Goal: Task Accomplishment & Management: Manage account settings

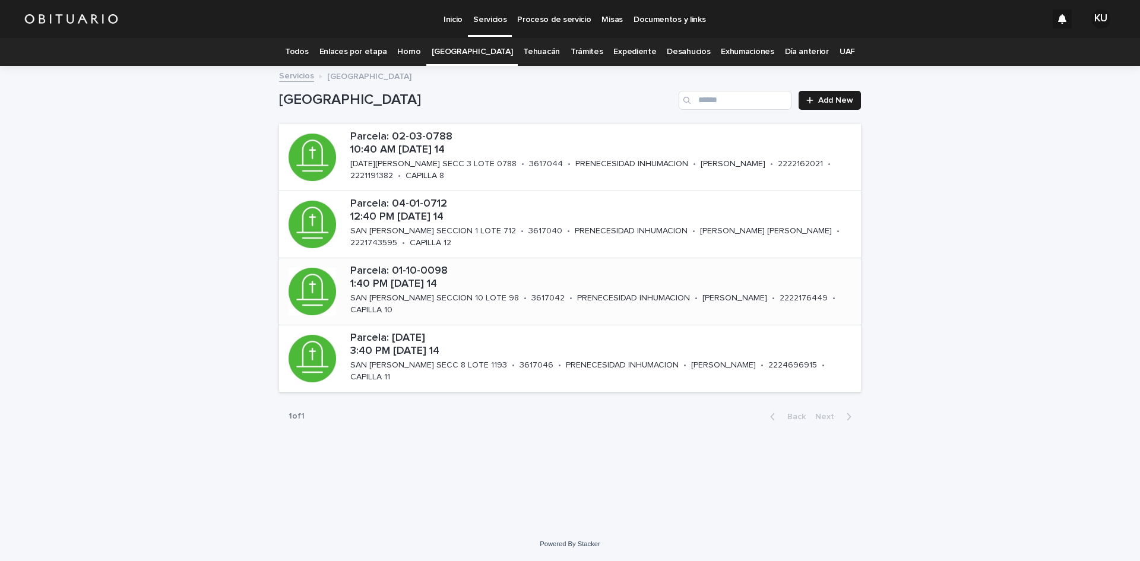
click at [417, 278] on p "Parcela: 01-10-0098 1:40 PM [DATE] 14" at bounding box center [603, 278] width 506 height 26
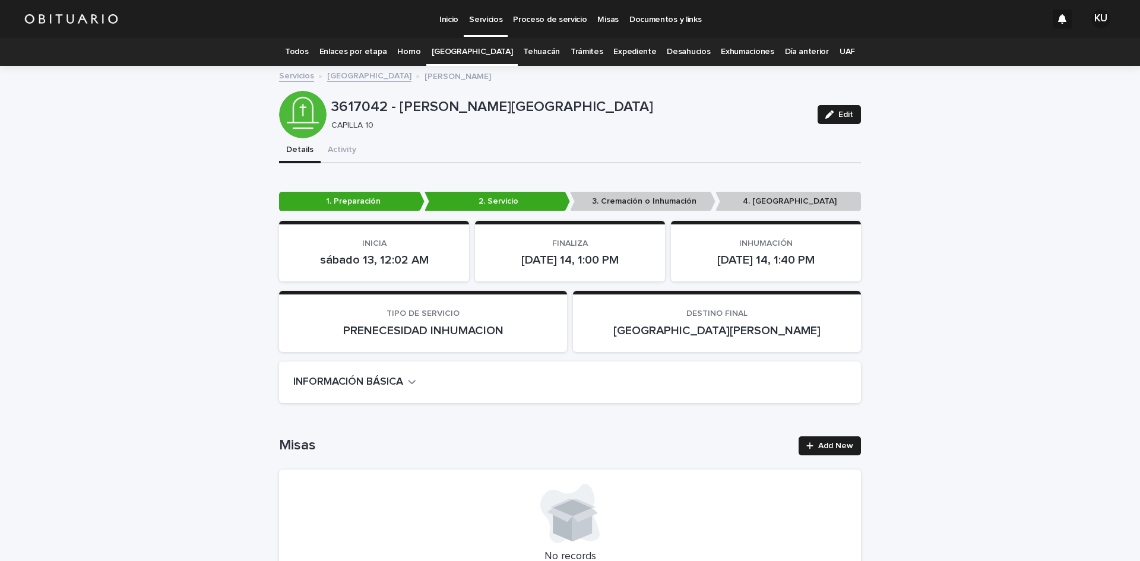
click at [842, 121] on button "Edit" at bounding box center [839, 114] width 43 height 19
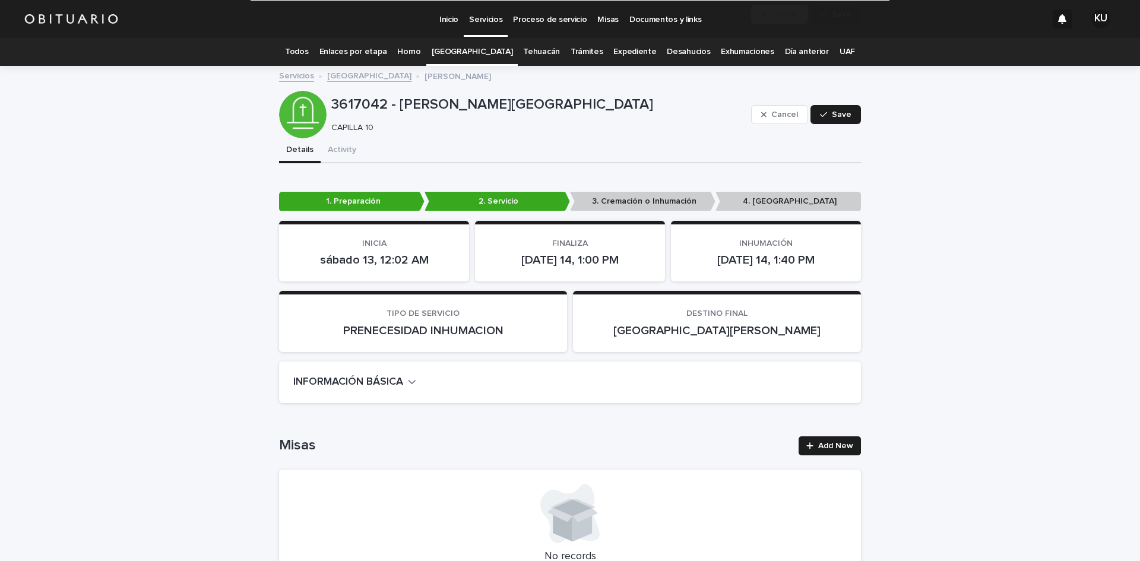
scroll to position [3203, 0]
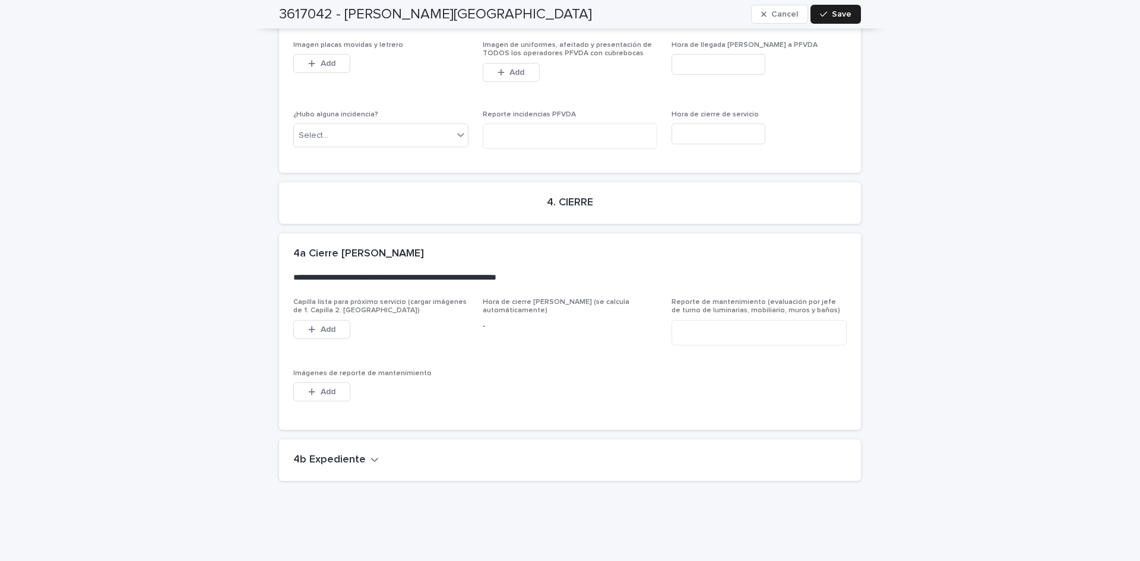
click at [327, 454] on h2 "4b Expediente" at bounding box center [329, 460] width 72 height 13
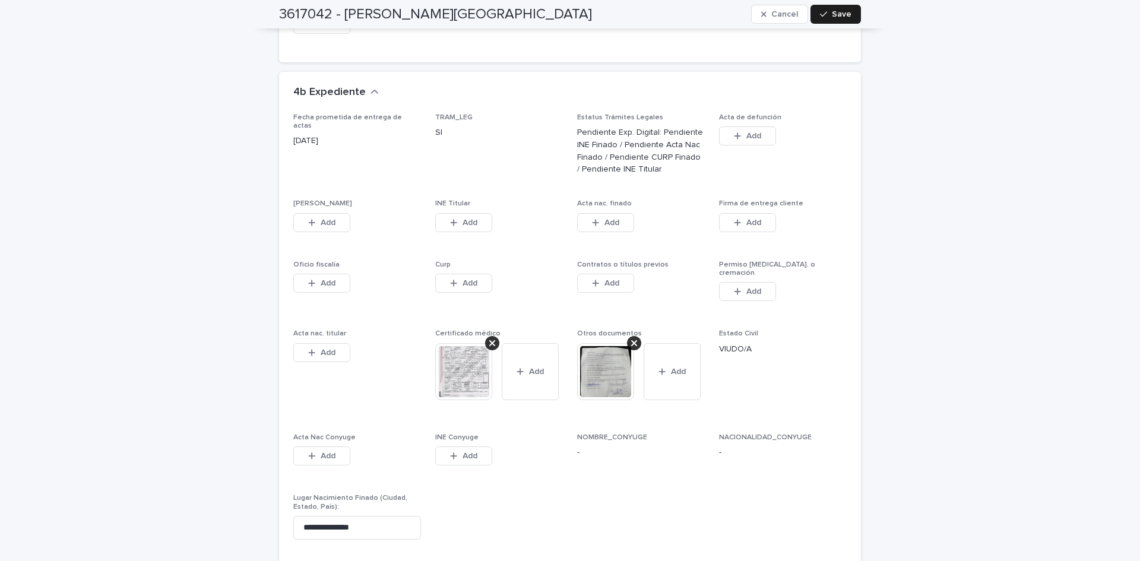
scroll to position [3644, 0]
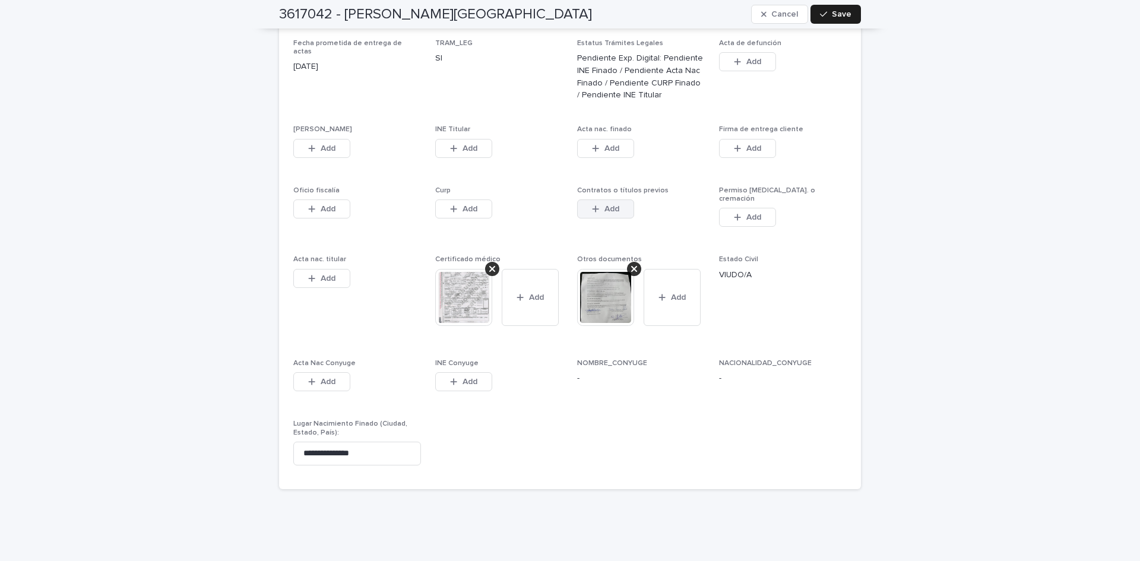
click at [612, 205] on span "Add" at bounding box center [611, 209] width 15 height 8
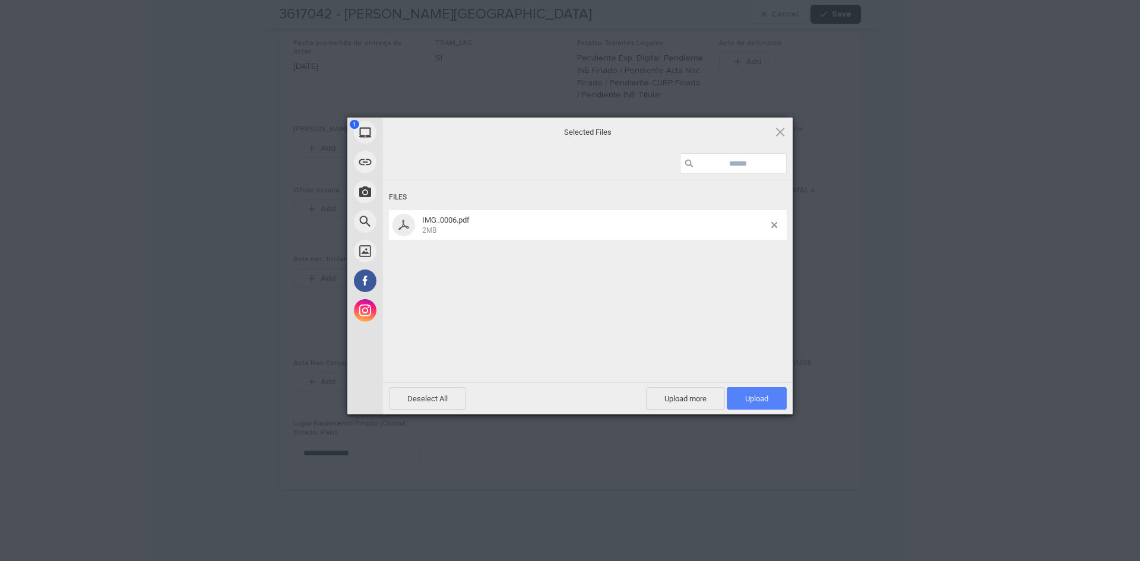
click at [749, 388] on span "Upload 1" at bounding box center [757, 398] width 60 height 23
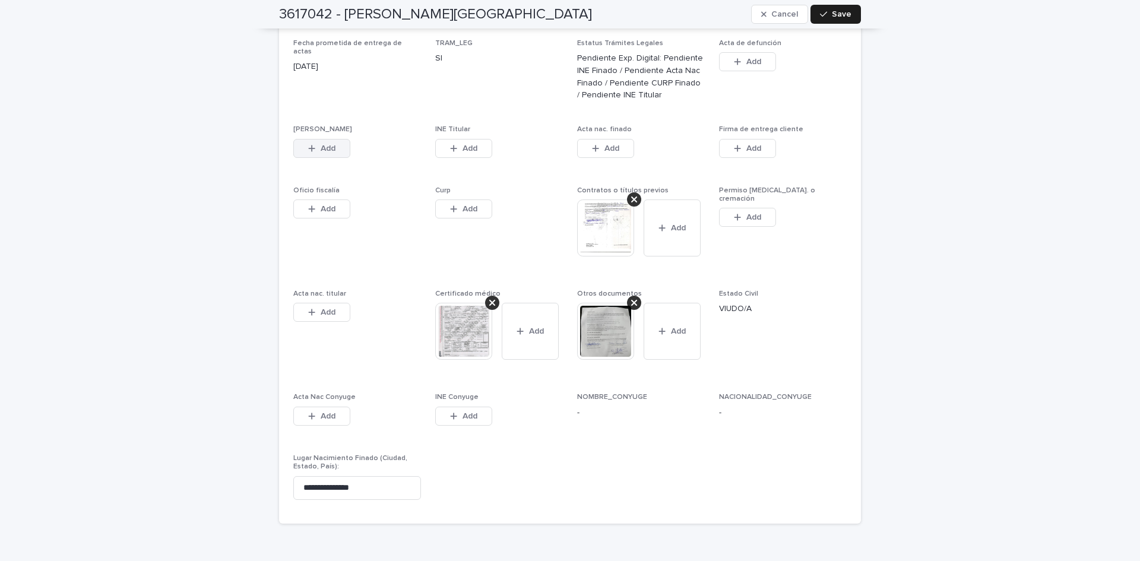
click at [324, 144] on span "Add" at bounding box center [328, 148] width 15 height 8
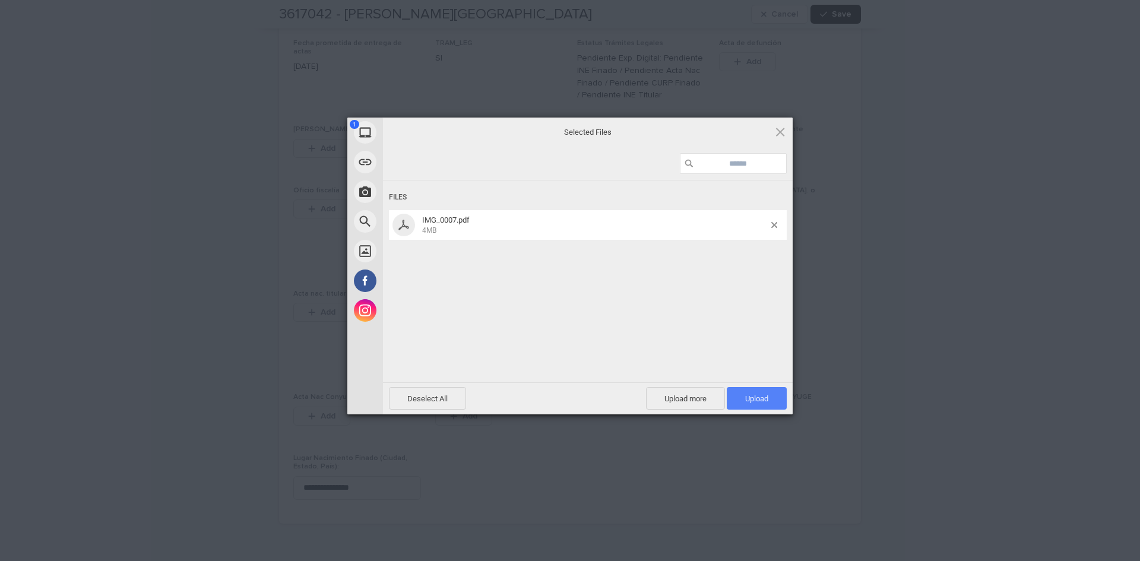
click at [738, 393] on span "Upload 1" at bounding box center [757, 398] width 60 height 23
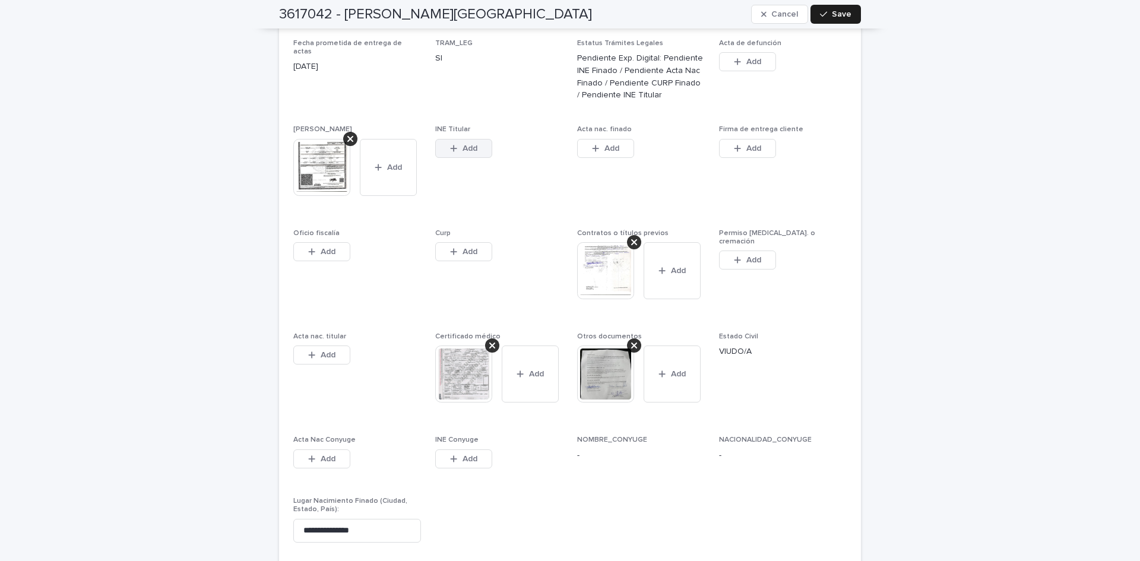
click at [437, 139] on button "Add" at bounding box center [463, 148] width 57 height 19
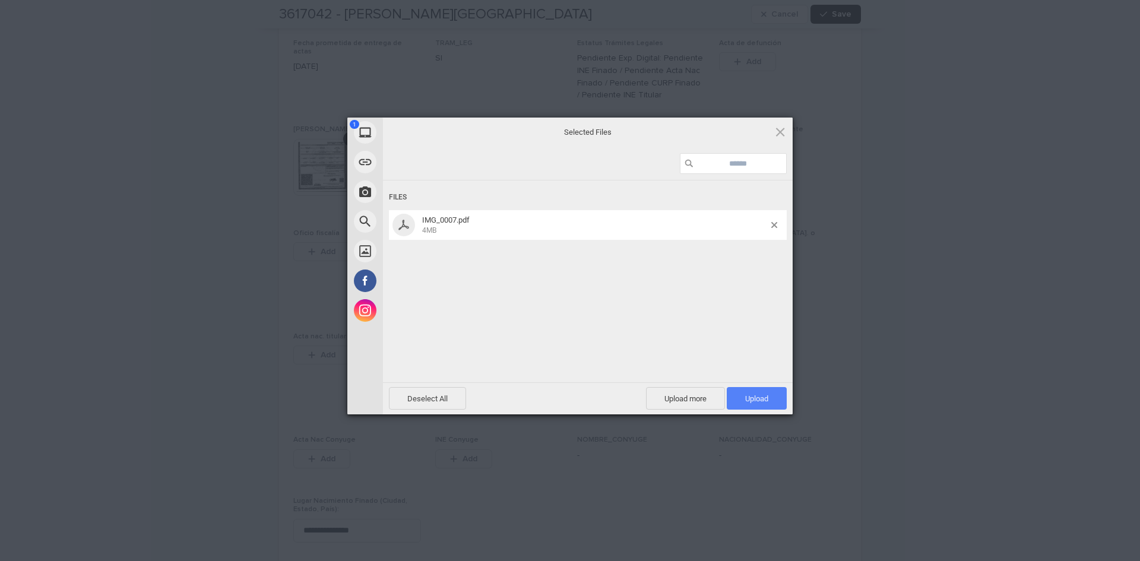
click at [750, 397] on span "Upload 1" at bounding box center [756, 398] width 23 height 9
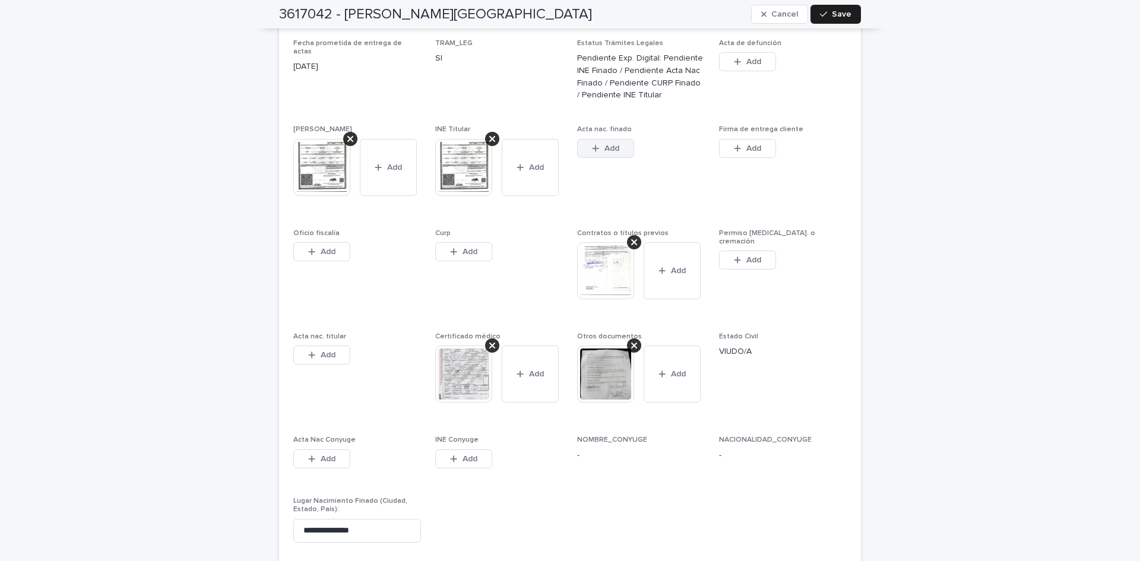
click at [619, 139] on button "Add" at bounding box center [605, 148] width 57 height 19
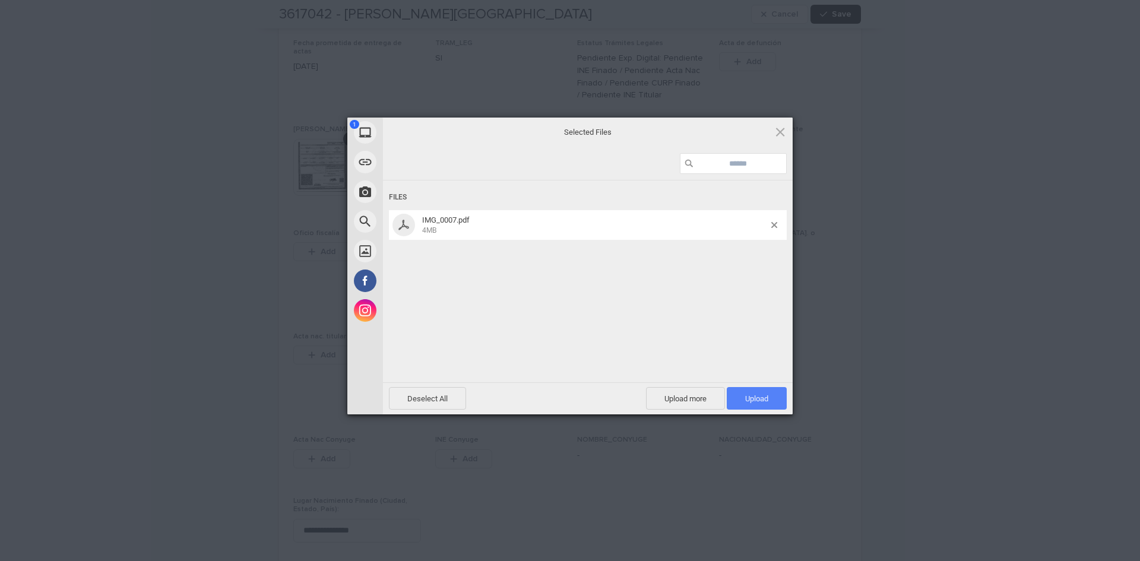
click at [731, 391] on span "Upload 1" at bounding box center [757, 398] width 60 height 23
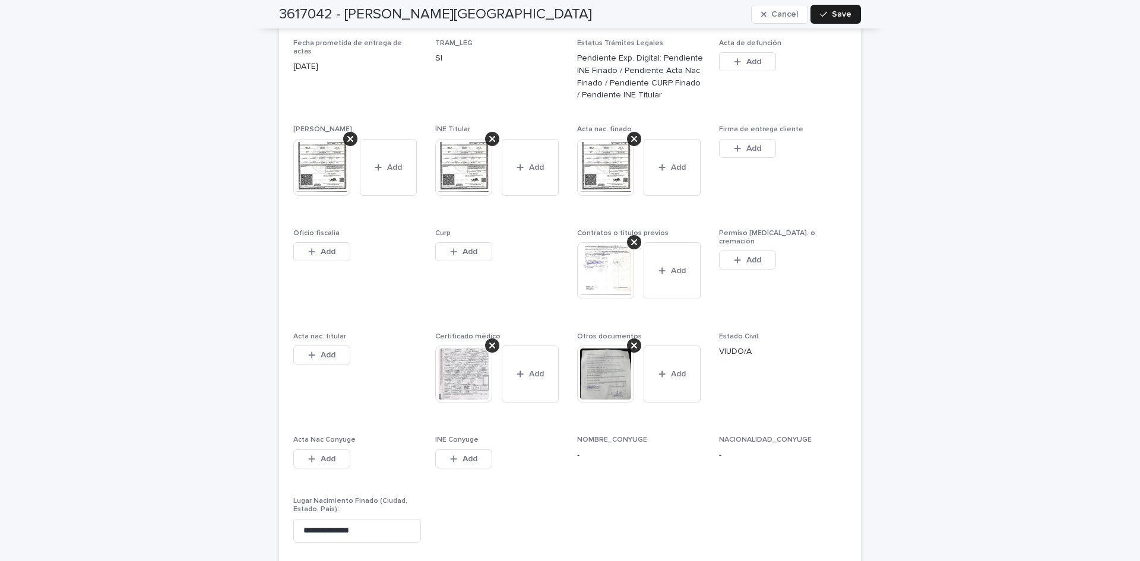
drag, startPoint x: 477, startPoint y: 226, endPoint x: 504, endPoint y: 246, distance: 33.5
click at [477, 242] on button "Add" at bounding box center [463, 251] width 57 height 19
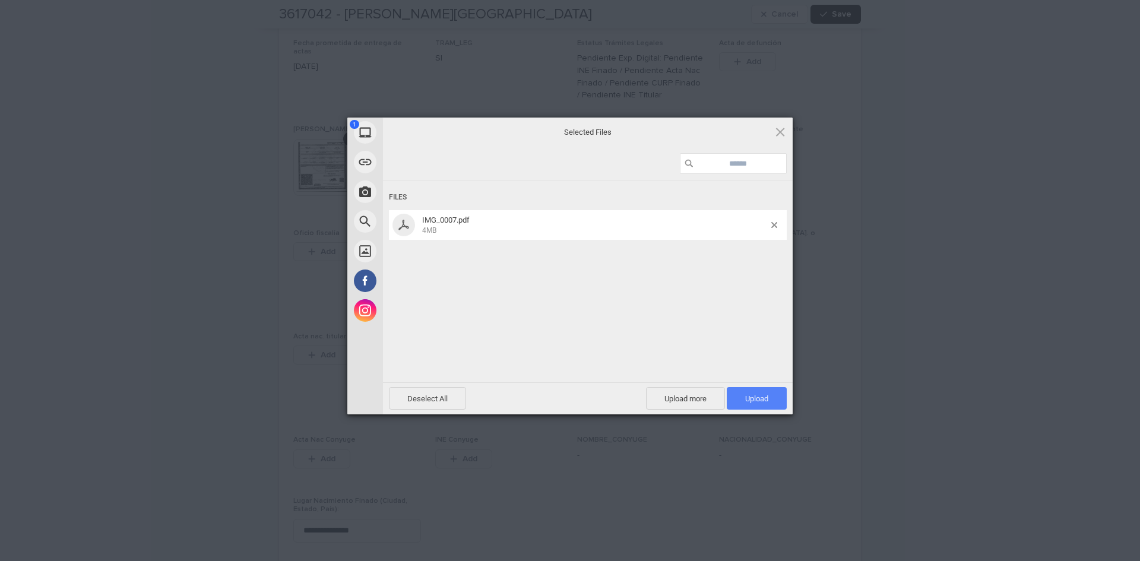
click at [749, 394] on span "Upload 1" at bounding box center [756, 398] width 23 height 9
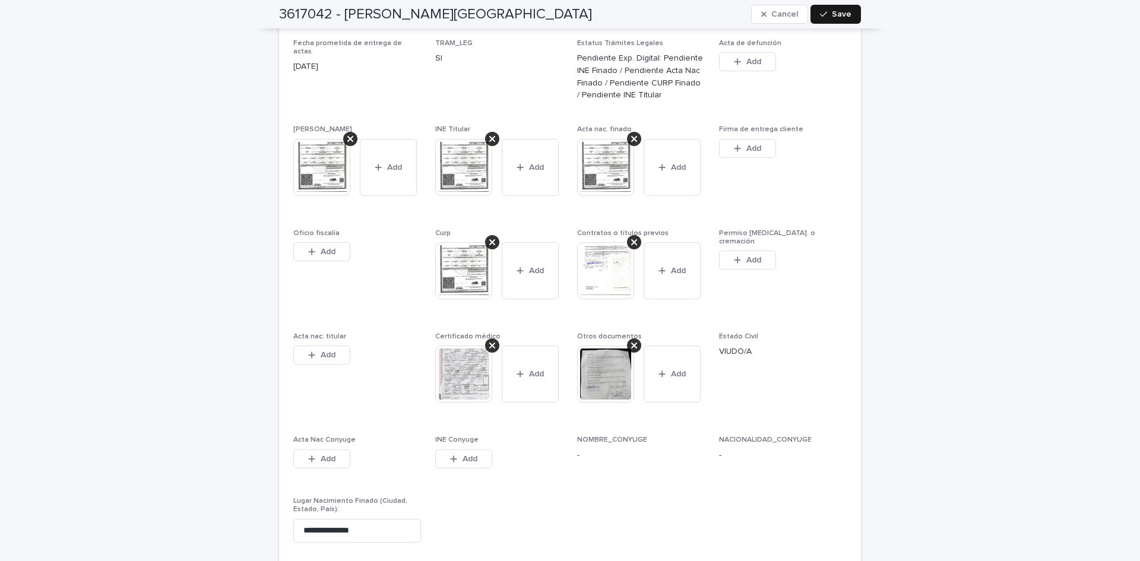
click at [832, 14] on span "Save" at bounding box center [842, 14] width 20 height 8
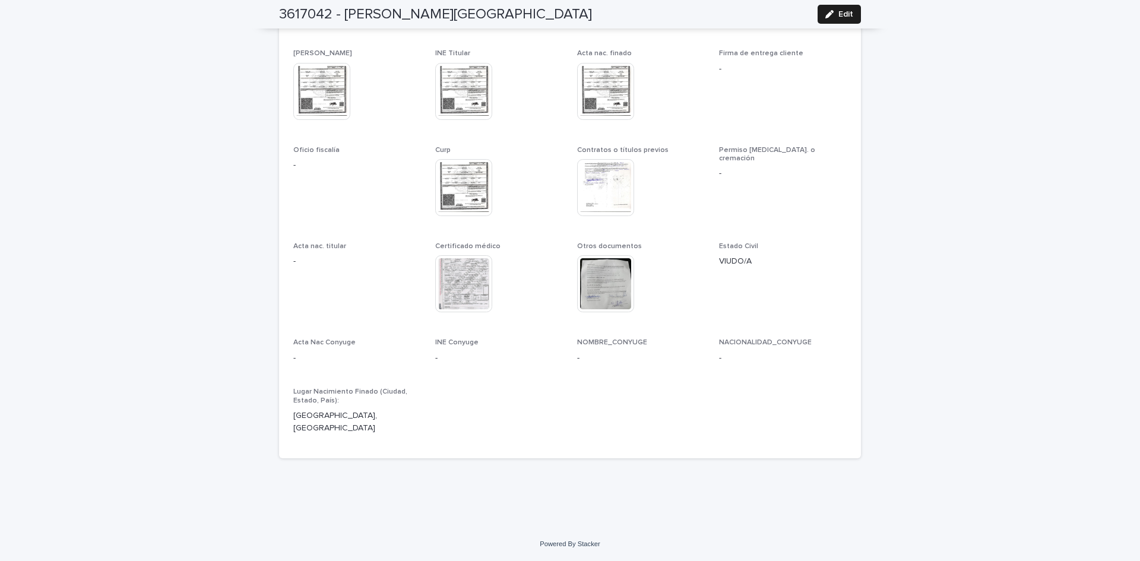
scroll to position [3283, 0]
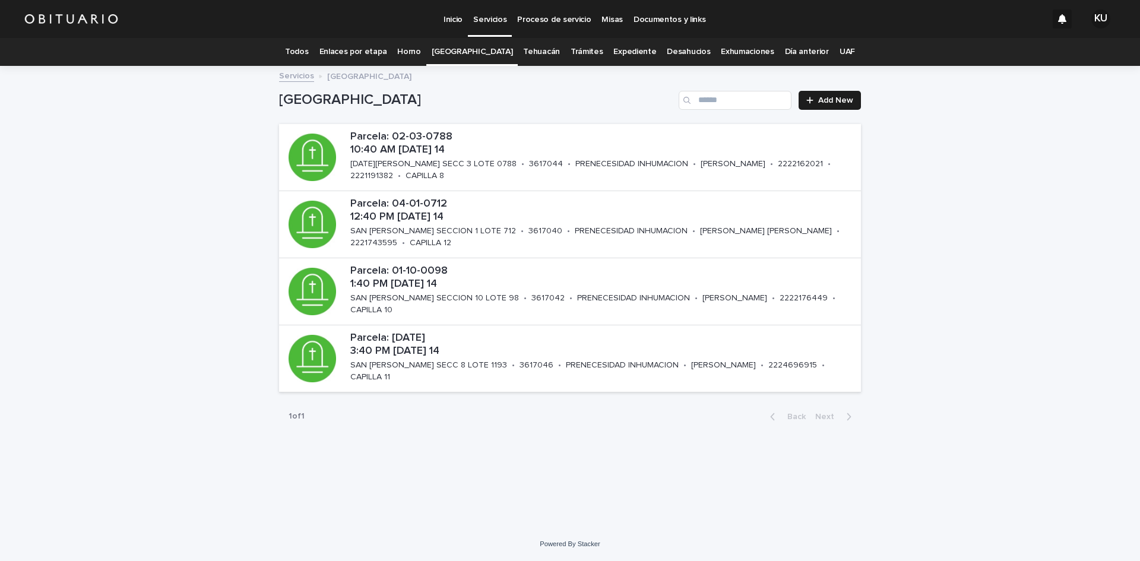
click at [308, 47] on link "Todos" at bounding box center [296, 52] width 23 height 28
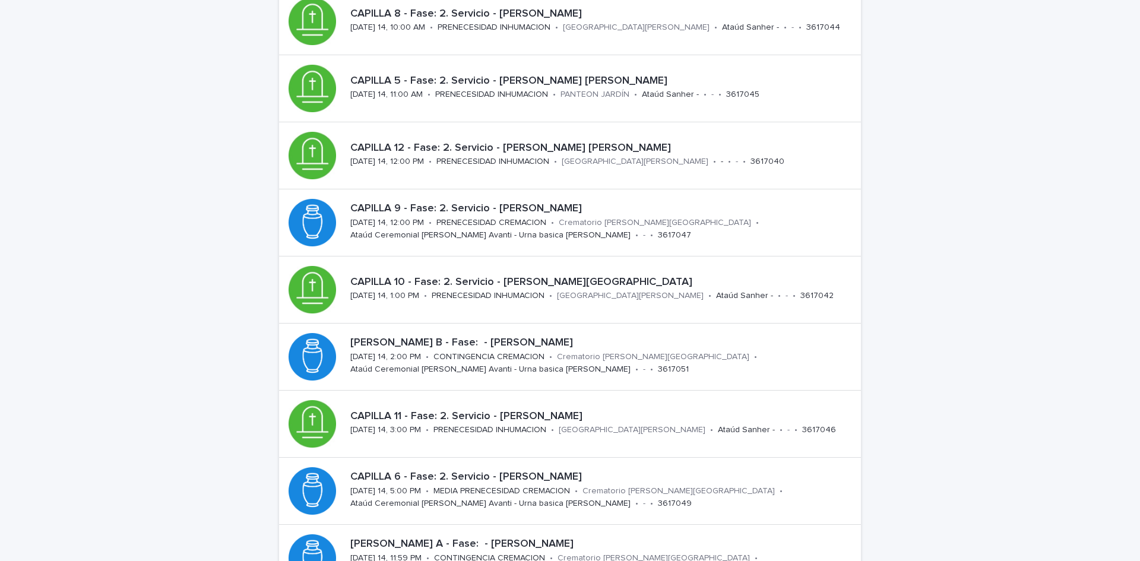
scroll to position [366, 0]
